Goal: Navigation & Orientation: Find specific page/section

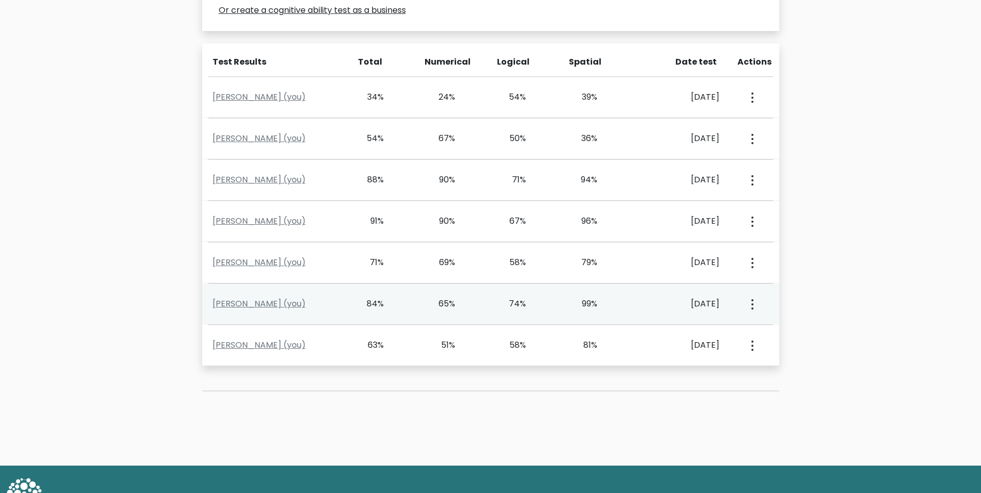
scroll to position [409, 0]
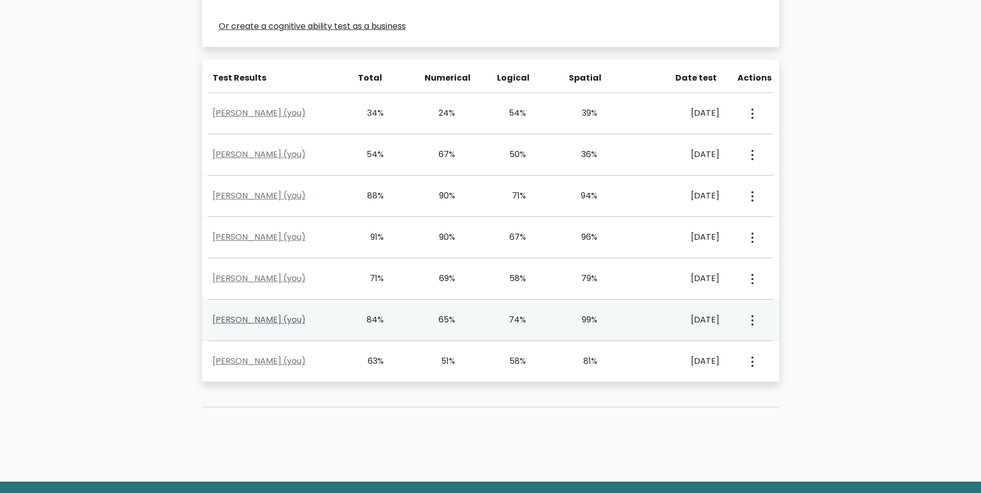
click at [256, 321] on link "[PERSON_NAME] (you)" at bounding box center [258, 320] width 93 height 12
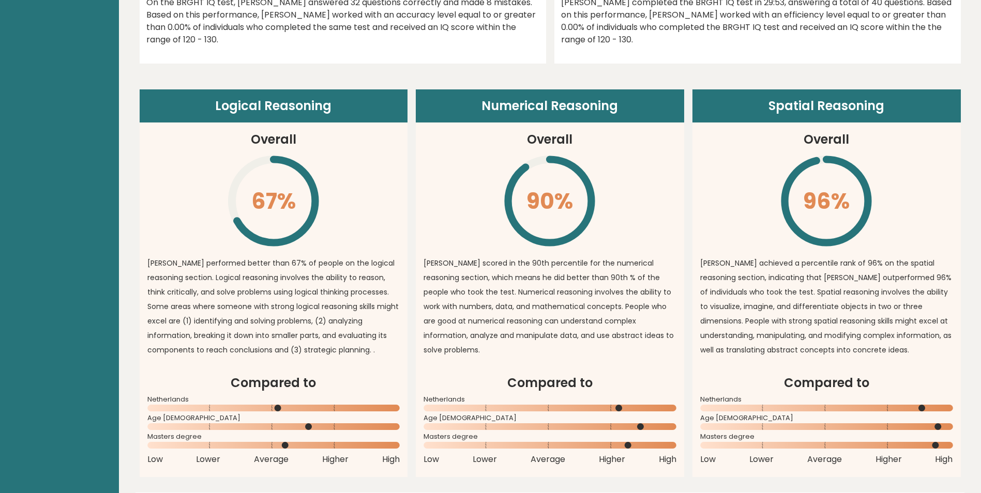
scroll to position [652, 0]
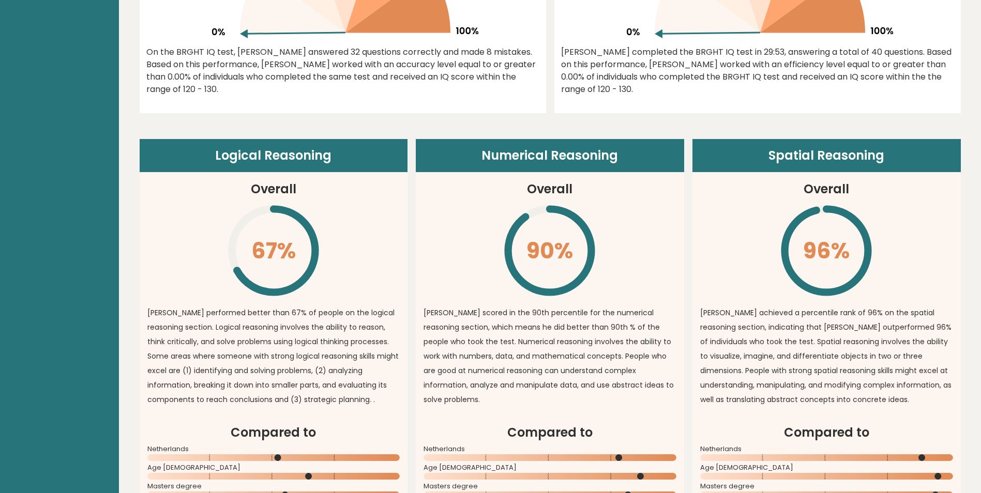
click at [303, 152] on header "Logical Reasoning" at bounding box center [274, 155] width 268 height 33
click at [490, 155] on header "Numerical Reasoning" at bounding box center [550, 155] width 268 height 33
click at [572, 250] on icon "\" at bounding box center [549, 251] width 94 height 94
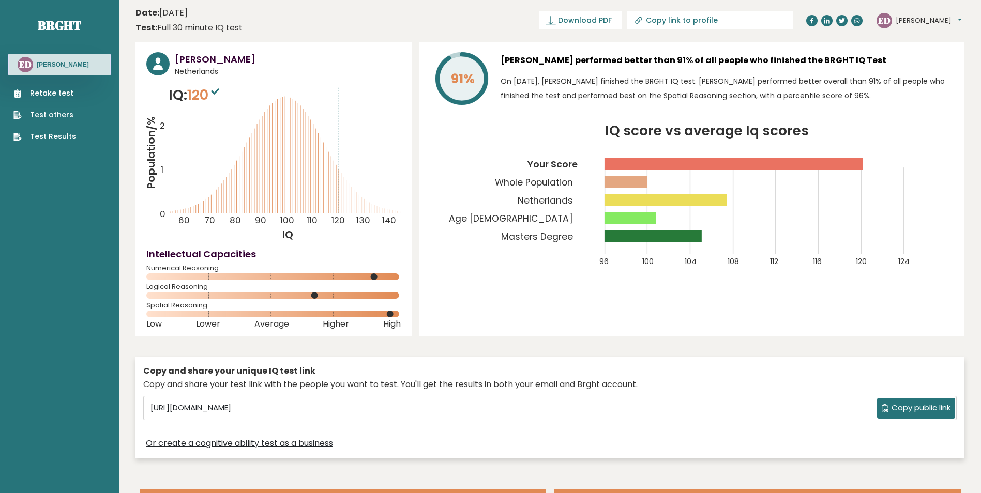
scroll to position [0, 0]
